Goal: Transaction & Acquisition: Subscribe to service/newsletter

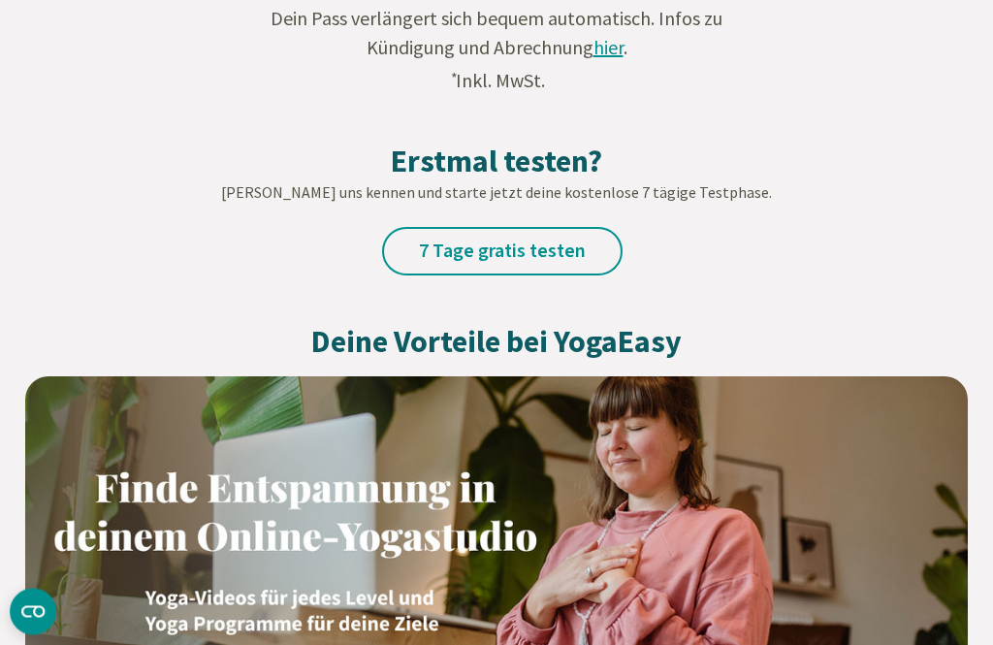
scroll to position [1209, 0]
click at [554, 248] on link "7 Tage gratis testen" at bounding box center [502, 251] width 240 height 48
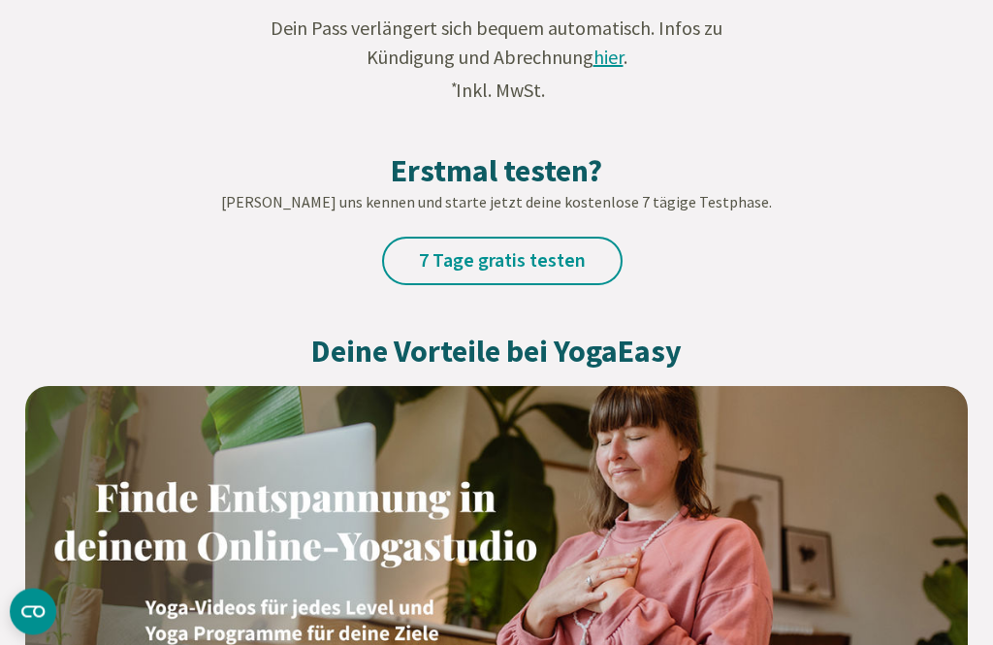
scroll to position [1199, 0]
click at [568, 567] on img at bounding box center [496, 535] width 943 height 299
click at [567, 567] on img at bounding box center [496, 535] width 943 height 299
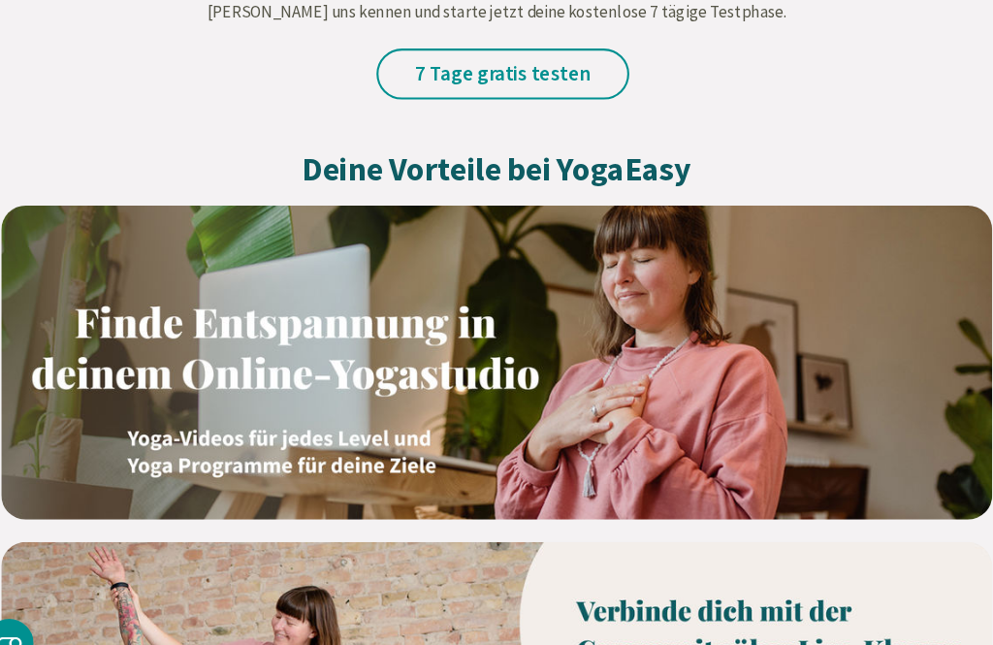
click at [495, 65] on link "7 Tage gratis testen" at bounding box center [502, 71] width 240 height 48
